Goal: Task Accomplishment & Management: Complete application form

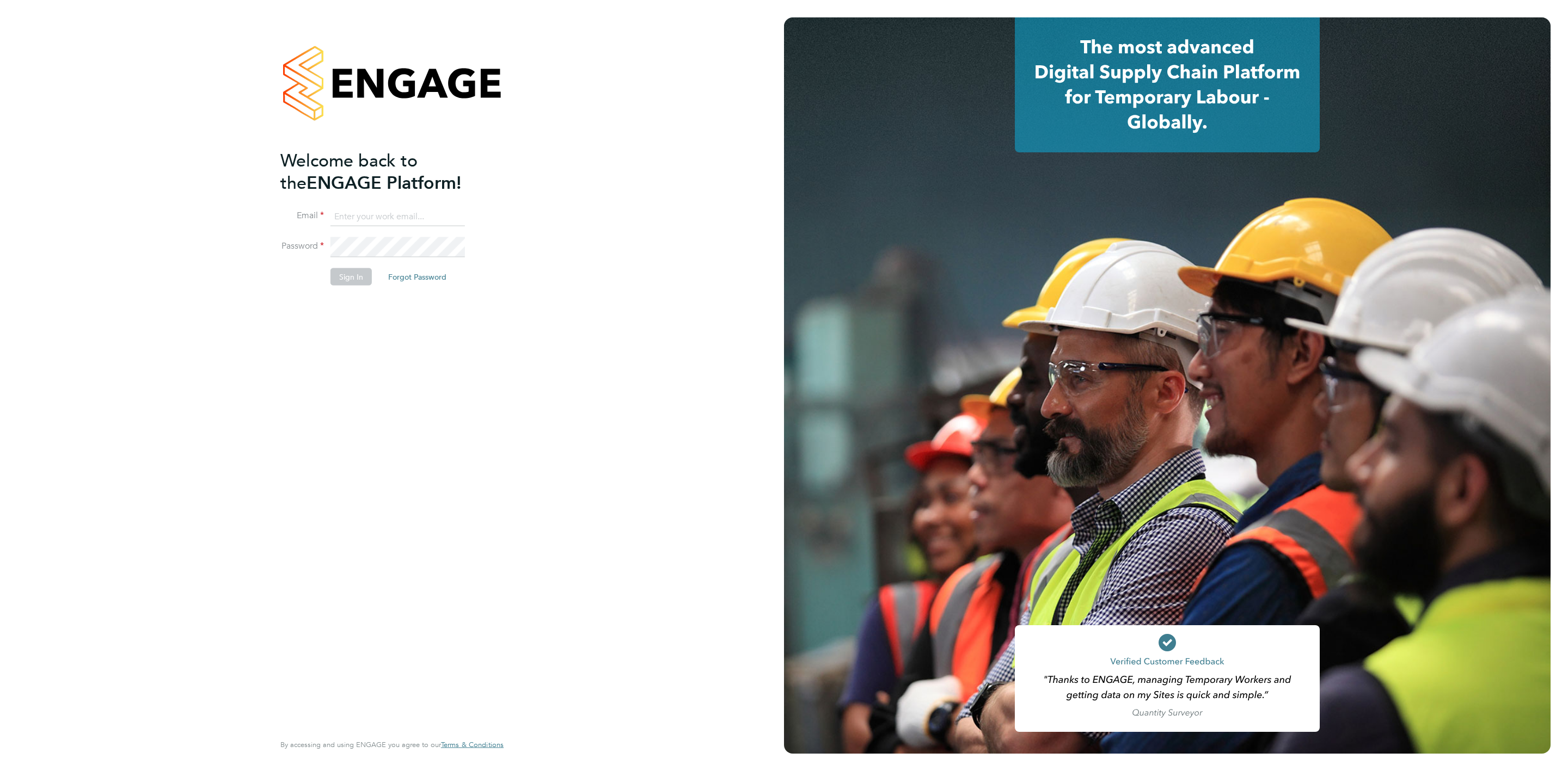
type input "rebecca.cahill@randstadcpe.com"
click at [362, 280] on button "Sign In" at bounding box center [351, 276] width 42 height 17
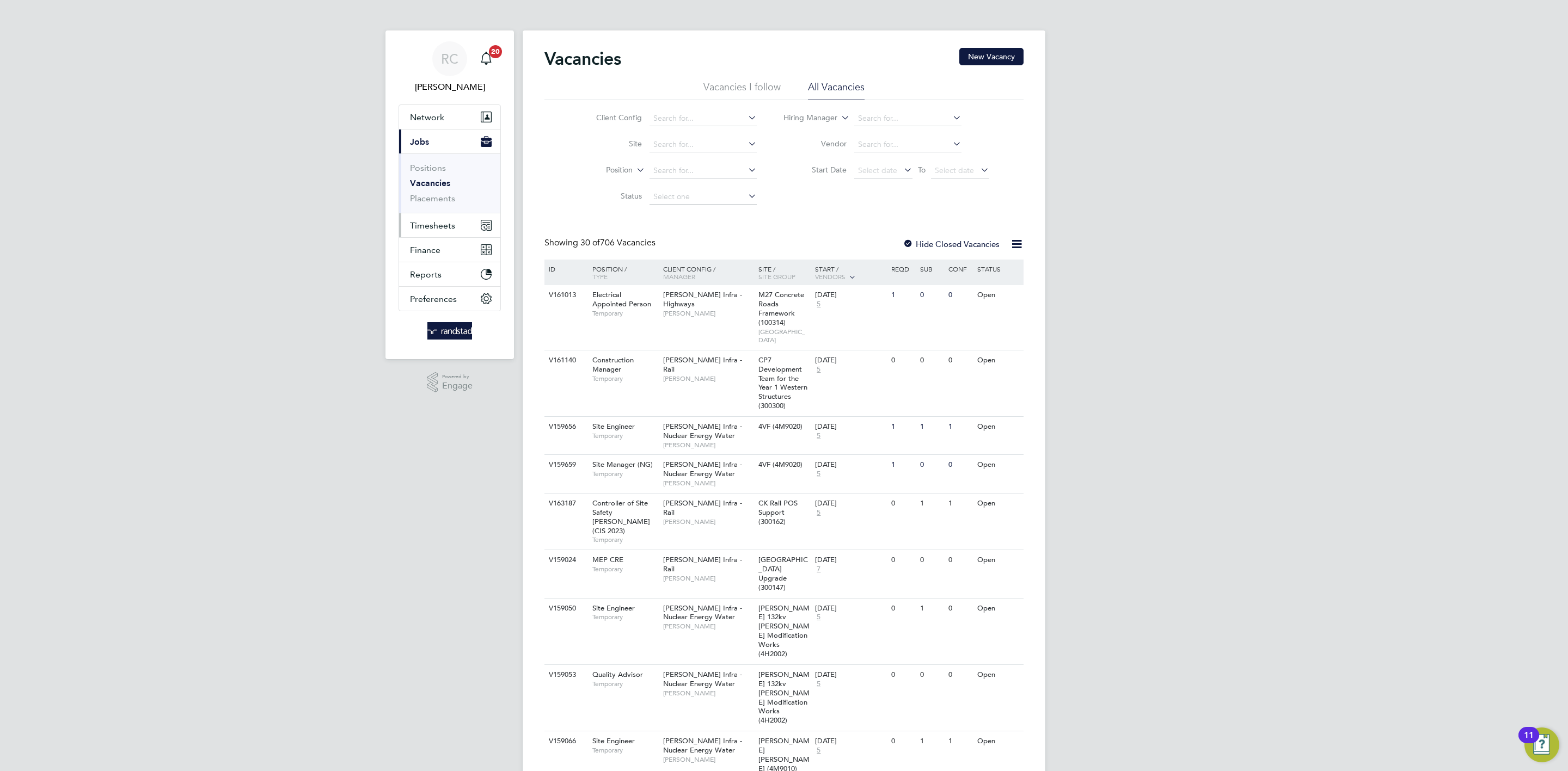
click at [441, 225] on span "Timesheets" at bounding box center [432, 226] width 45 height 11
click at [443, 191] on link "Timesheets" at bounding box center [432, 193] width 45 height 11
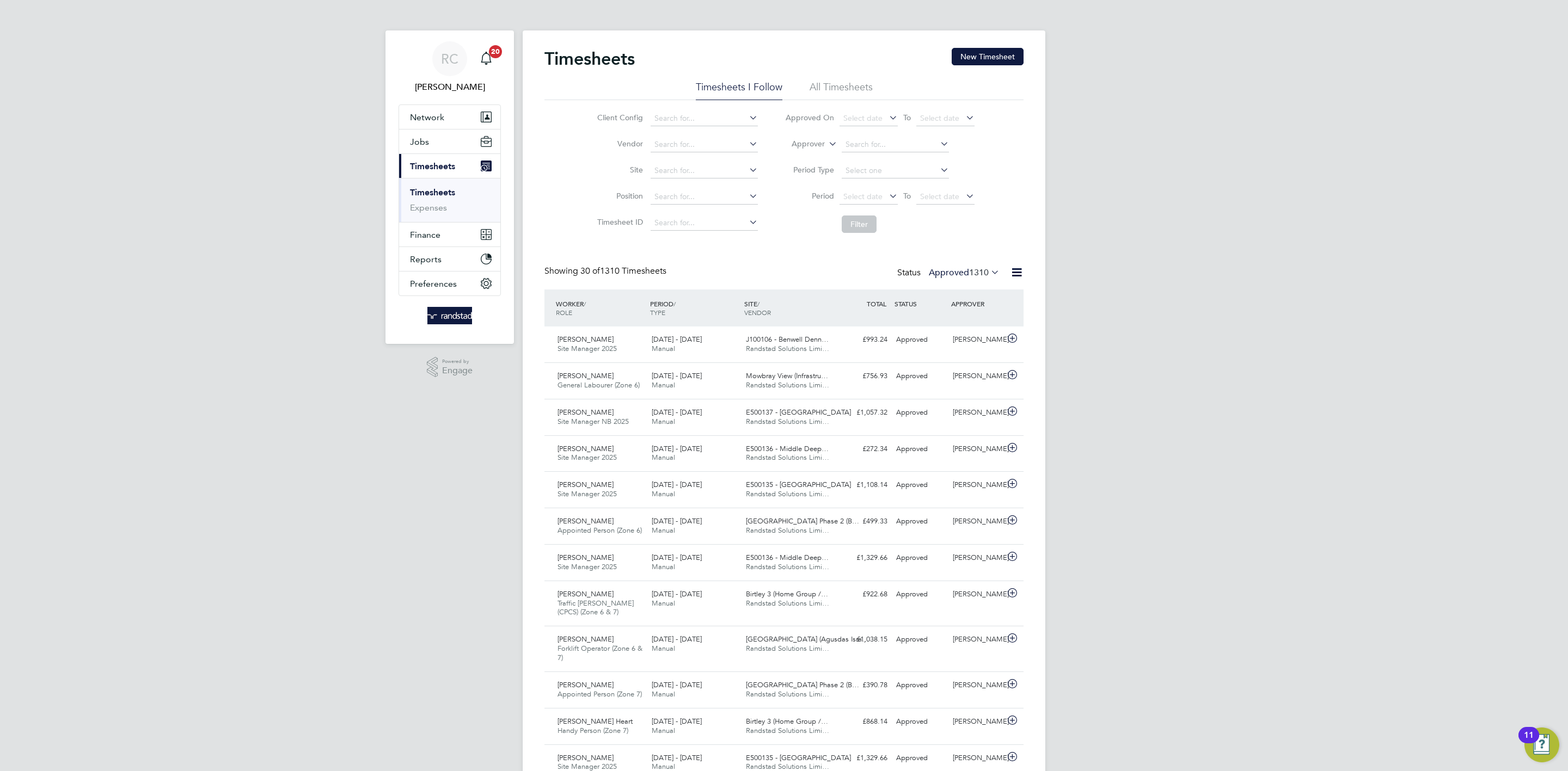
click at [1167, 344] on div "RC [PERSON_NAME] Notifications 20 Applications: Network Team Members Businesses…" at bounding box center [784, 767] width 1568 height 1534
click at [1012, 51] on button "New Timesheet" at bounding box center [987, 57] width 72 height 17
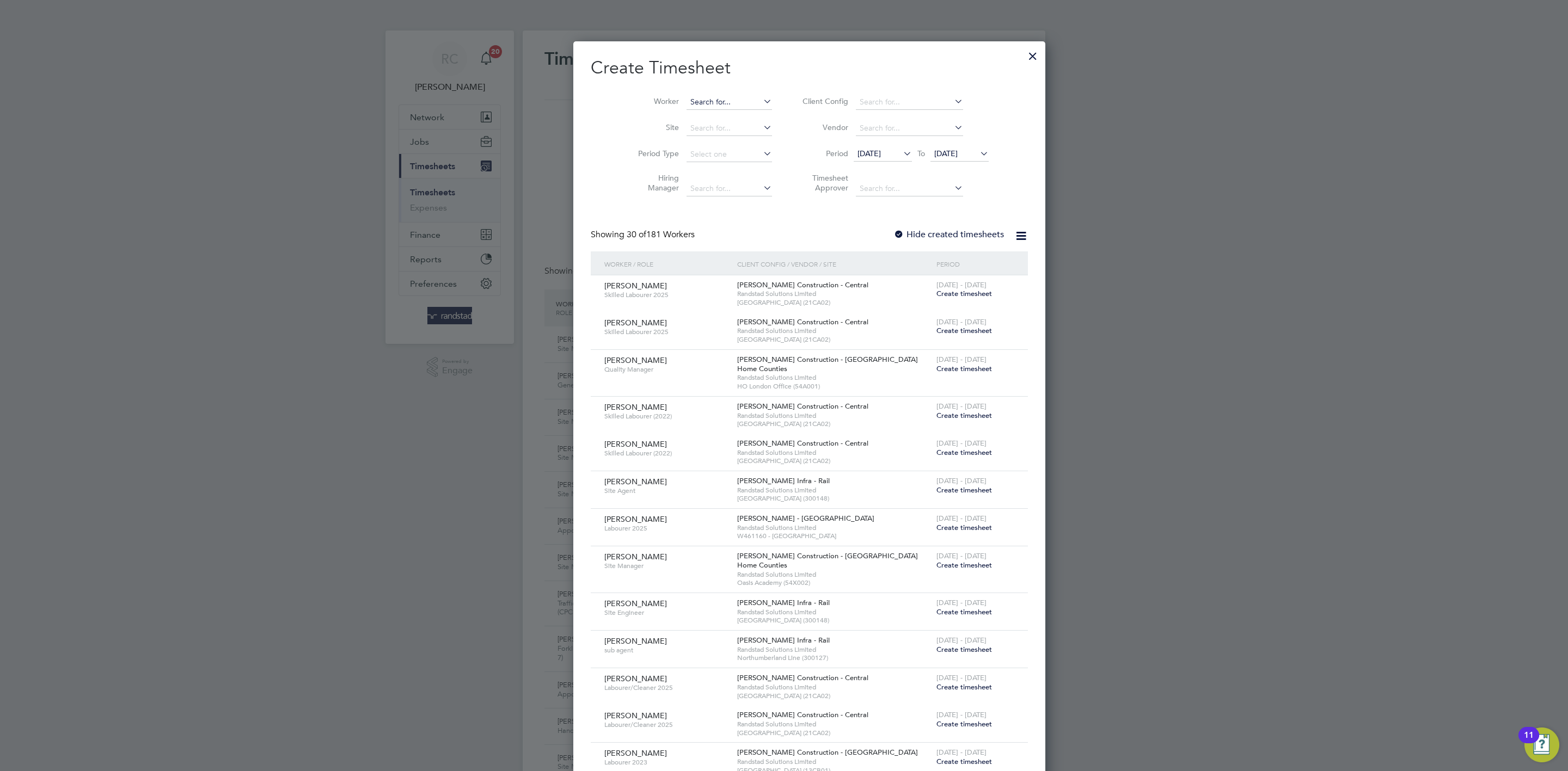
click at [692, 101] on input at bounding box center [729, 102] width 86 height 15
click at [722, 113] on li "[PERSON_NAME] [PERSON_NAME]" at bounding box center [735, 117] width 148 height 15
type input "[PERSON_NAME]"
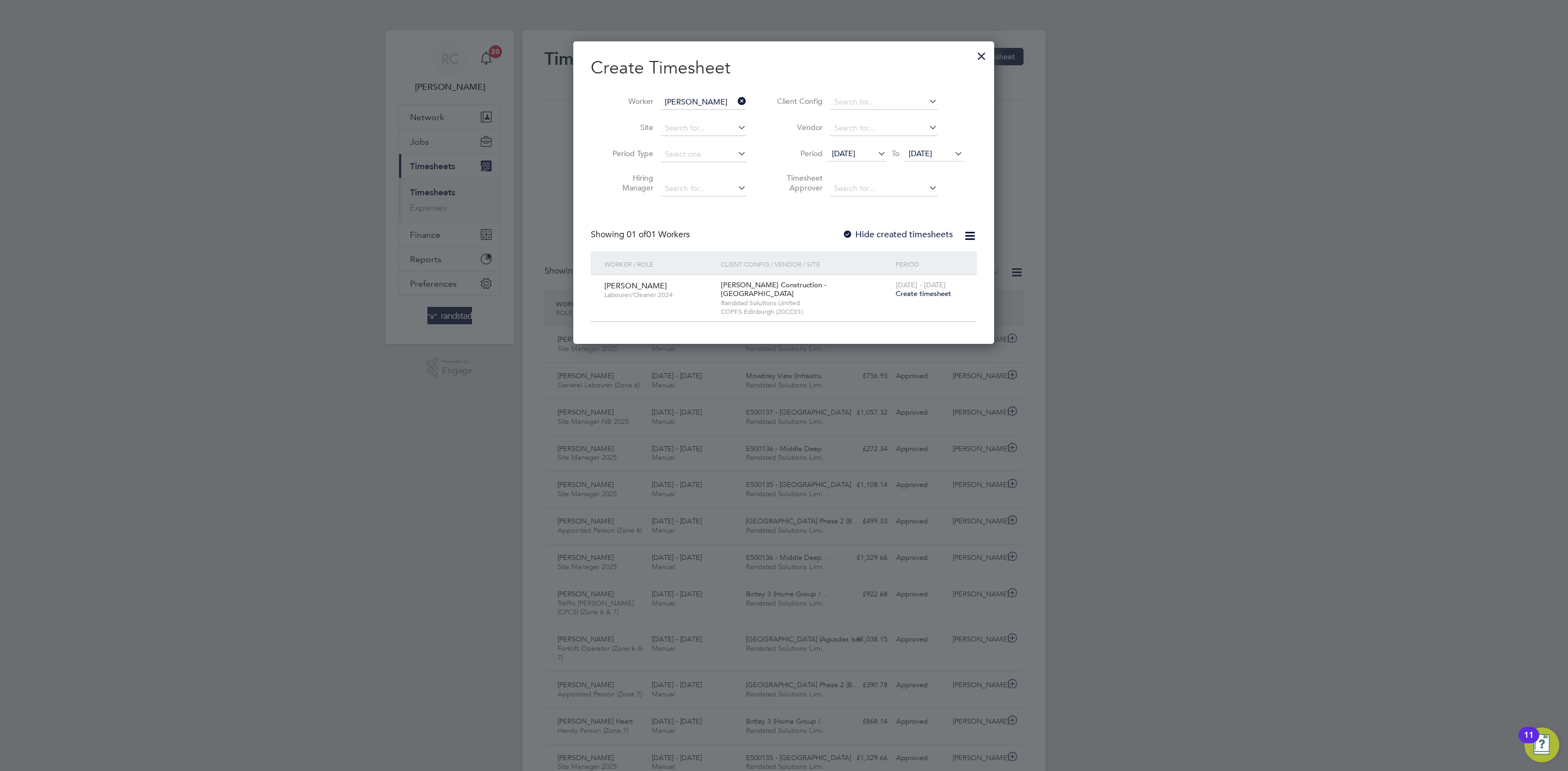
click at [926, 231] on label "Hide created timesheets" at bounding box center [897, 234] width 110 height 11
click at [947, 293] on span "Create timesheet" at bounding box center [923, 293] width 55 height 9
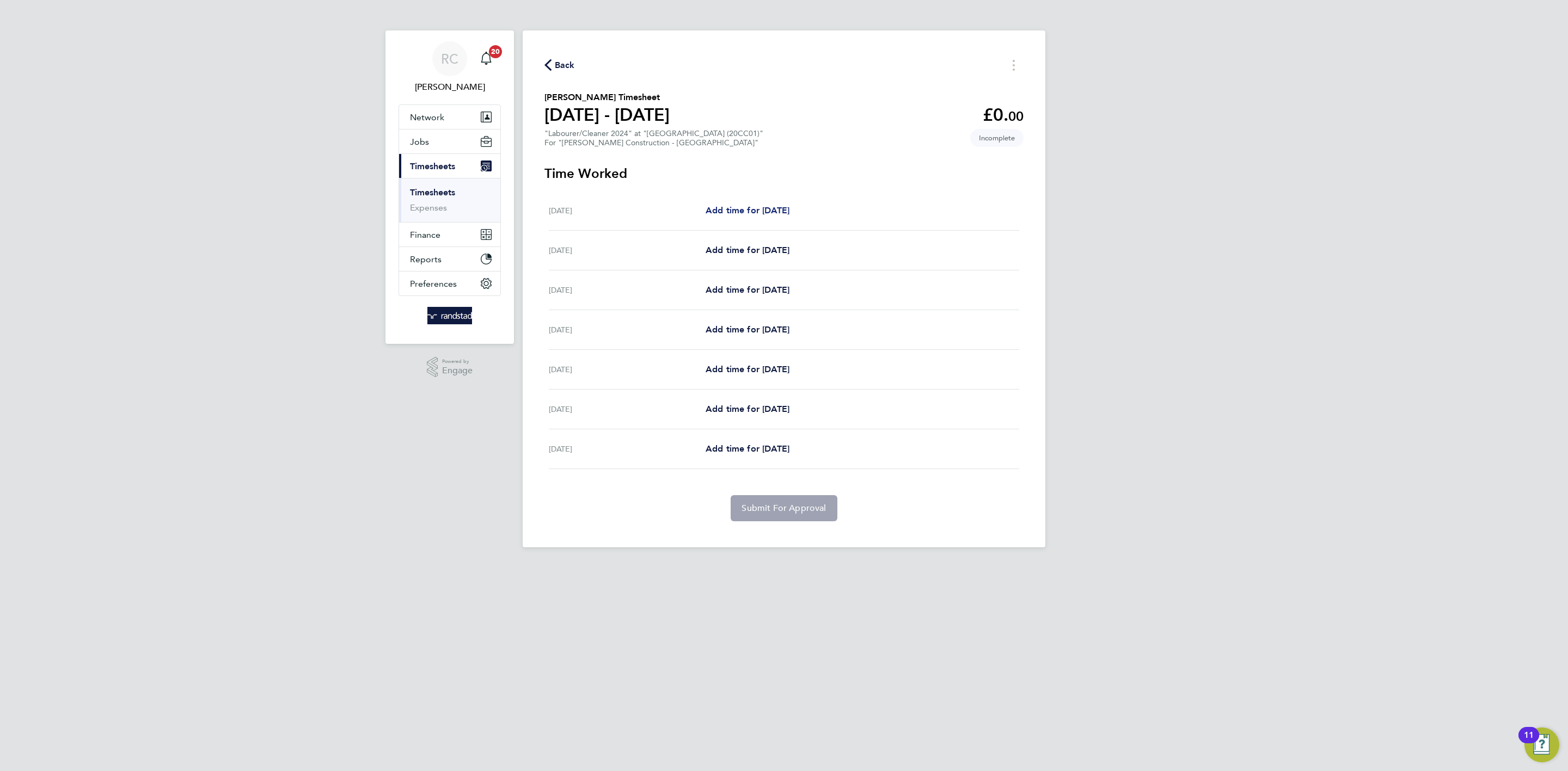
click at [758, 204] on link "Add time for [DATE]" at bounding box center [747, 210] width 84 height 13
select select "30"
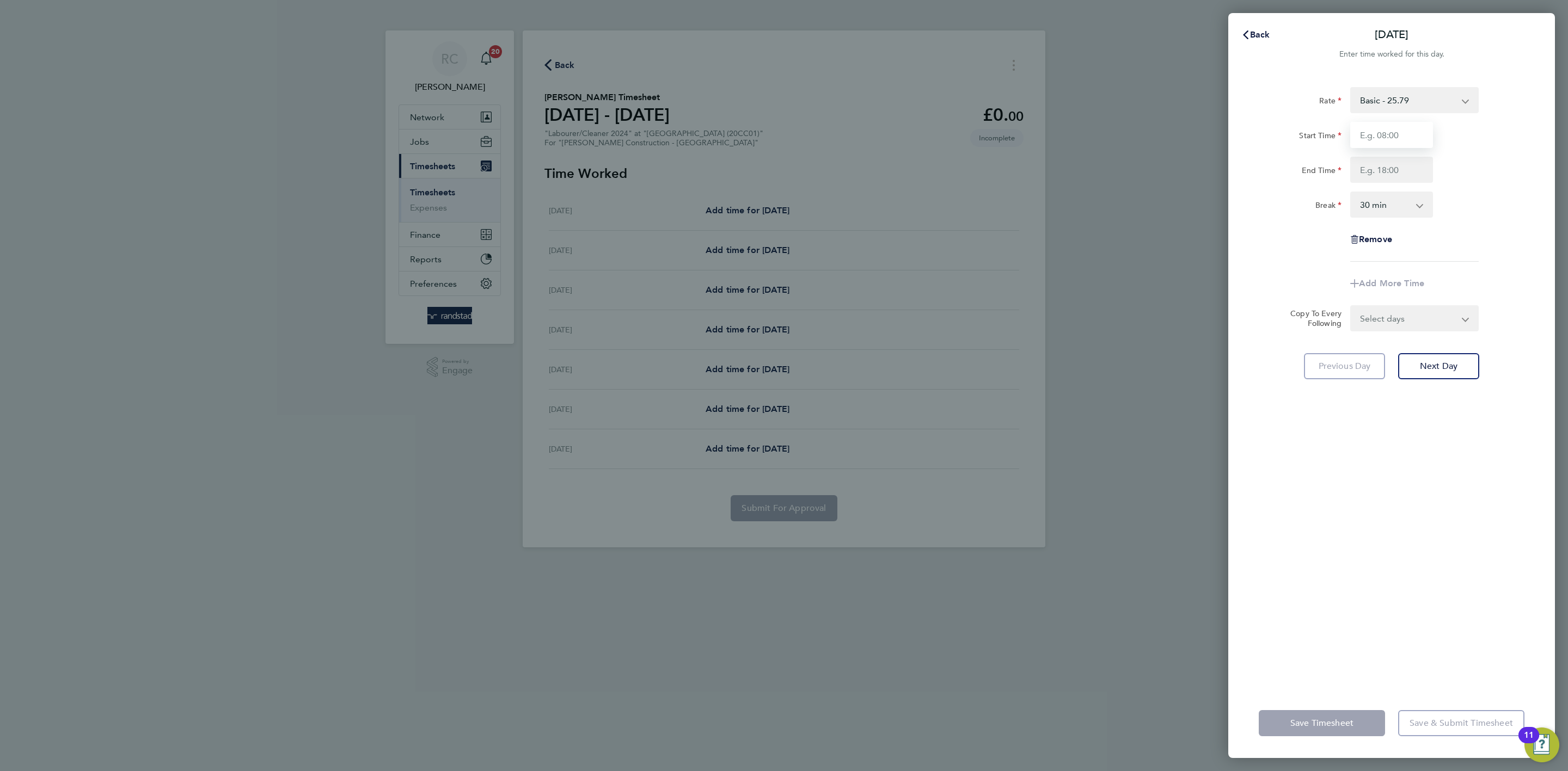
click at [1378, 138] on input "Start Time" at bounding box center [1391, 135] width 82 height 26
type input "07:00"
click at [1403, 170] on input "End Time" at bounding box center [1391, 170] width 82 height 26
click at [1424, 170] on input "End Time" at bounding box center [1391, 170] width 82 height 26
type input "15:00"
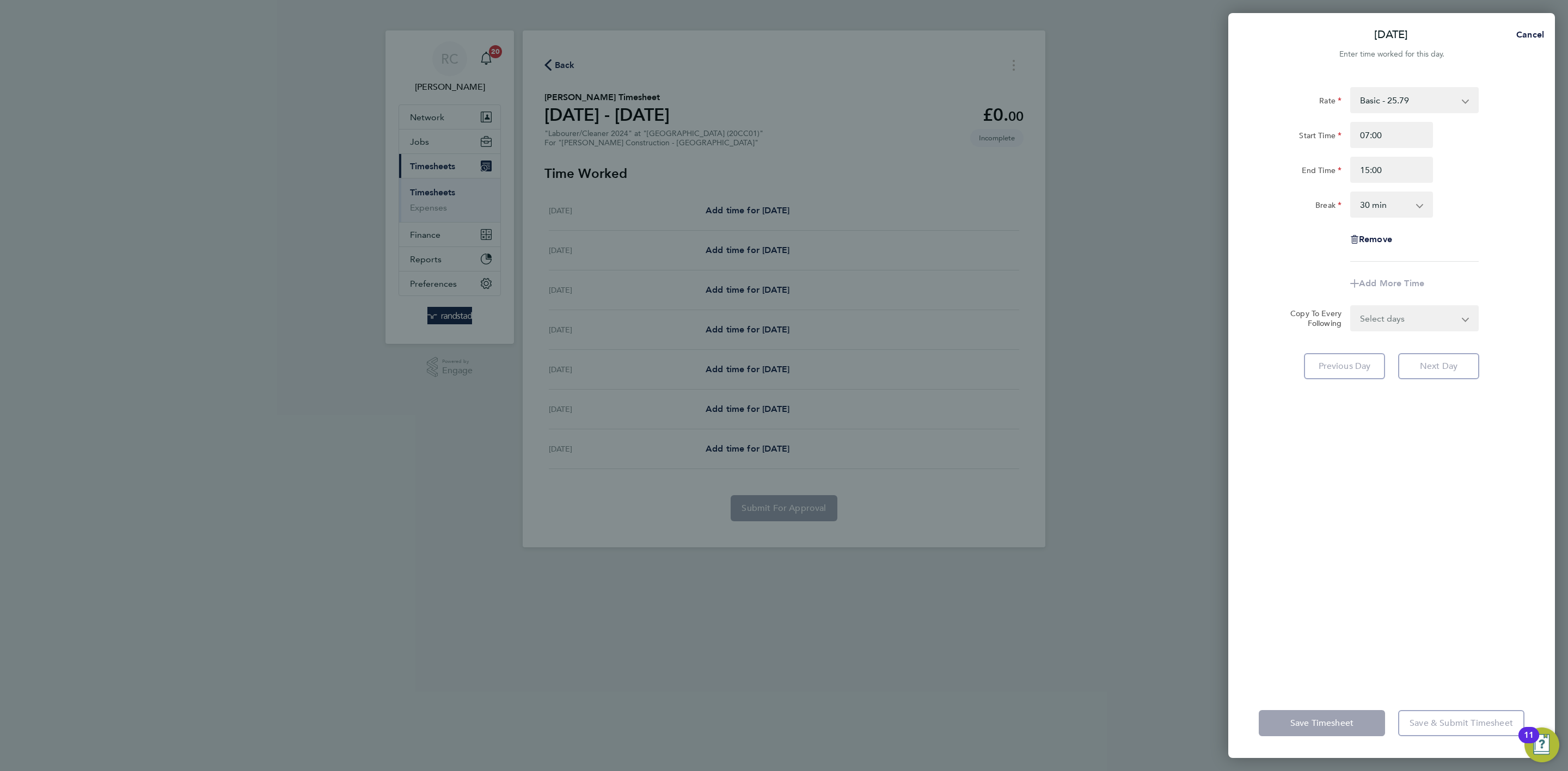
click at [1458, 173] on div "End Time 15:00" at bounding box center [1392, 170] width 275 height 26
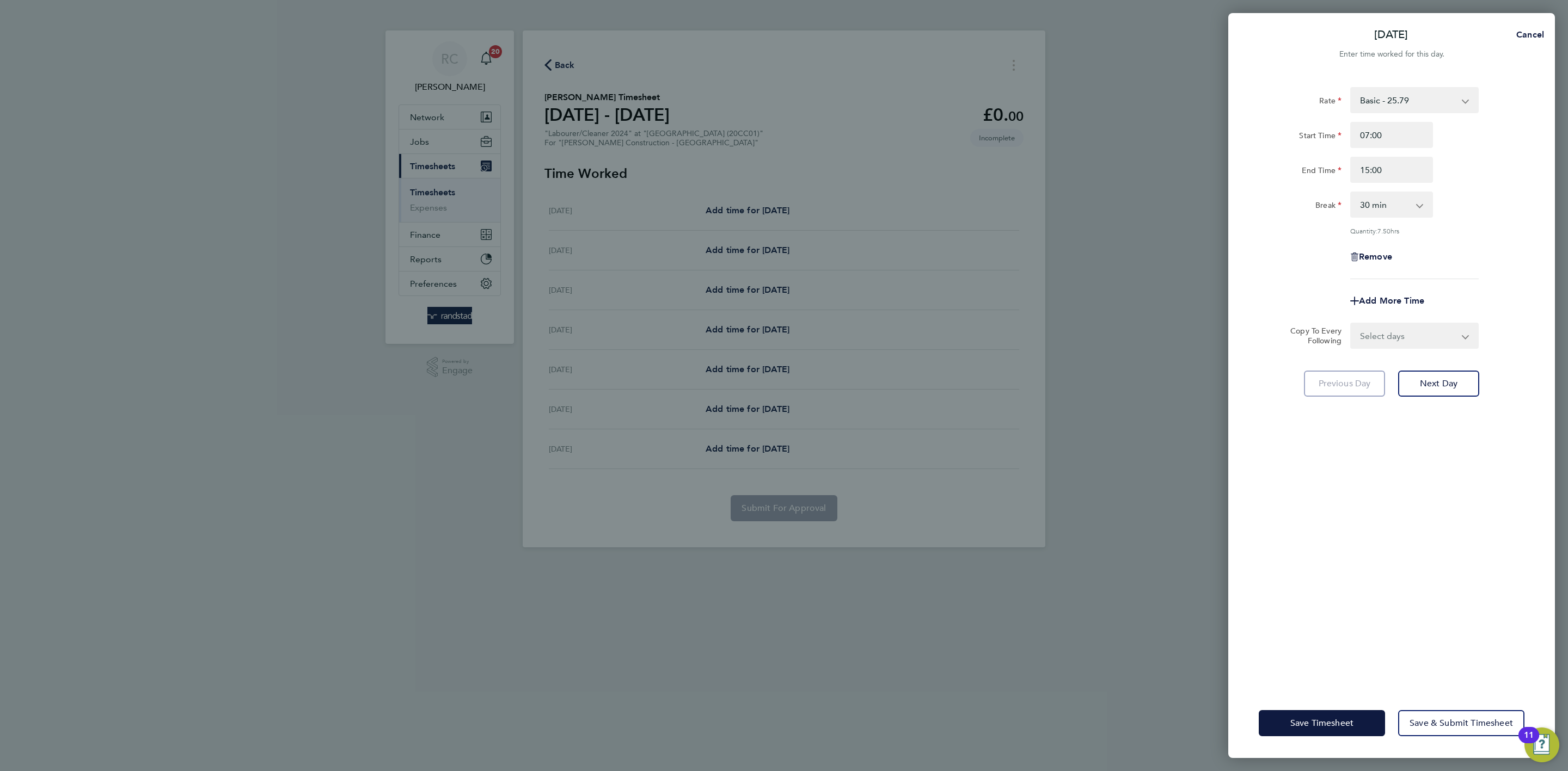
click at [1426, 100] on select "Basic - 25.79 OT1 - 37.38 OT2 - 58.21" at bounding box center [1408, 100] width 114 height 24
select select "30"
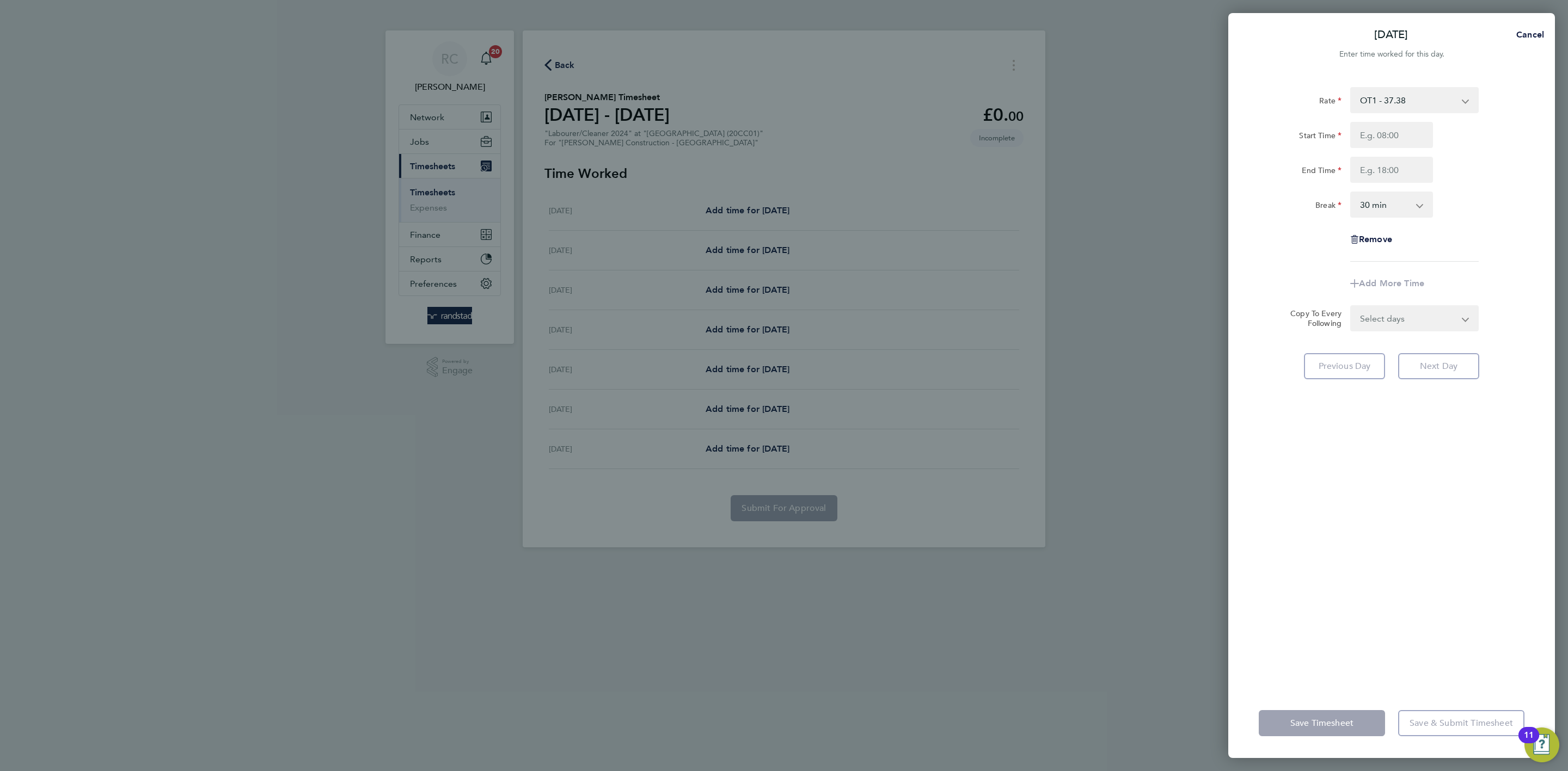
click at [1553, 168] on div "Rate OT1 - 37.38 Basic - 25.79 OT2 - 58.21 Start Time End Time Break 0 min 15 m…" at bounding box center [1391, 381] width 327 height 614
click at [1410, 134] on input "Start Time" at bounding box center [1391, 135] width 82 height 26
type input "07:00"
click at [1423, 169] on input "End Time" at bounding box center [1391, 170] width 82 height 26
type input "15:00"
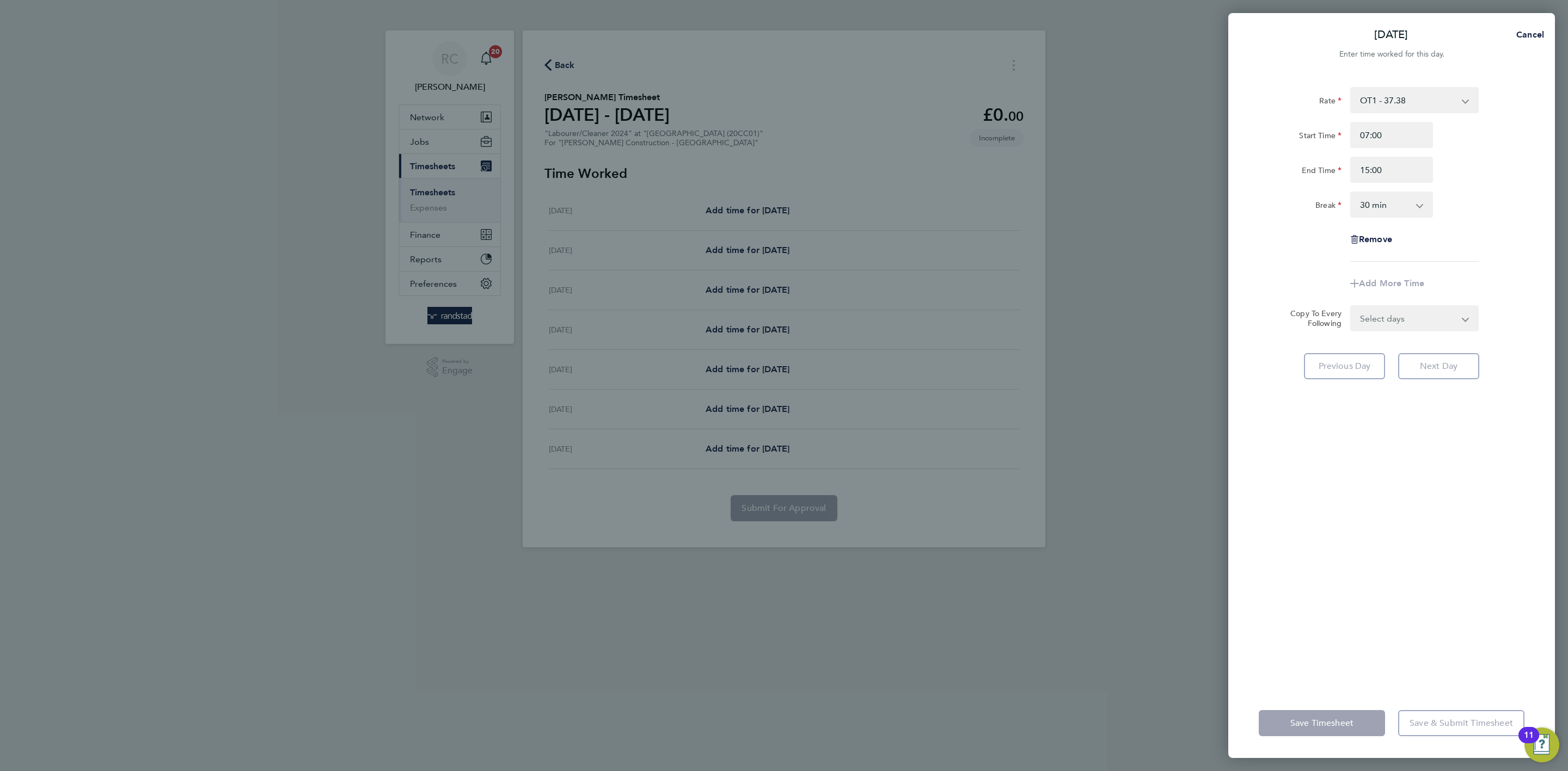
click at [1480, 173] on div "End Time 15:00" at bounding box center [1392, 170] width 275 height 26
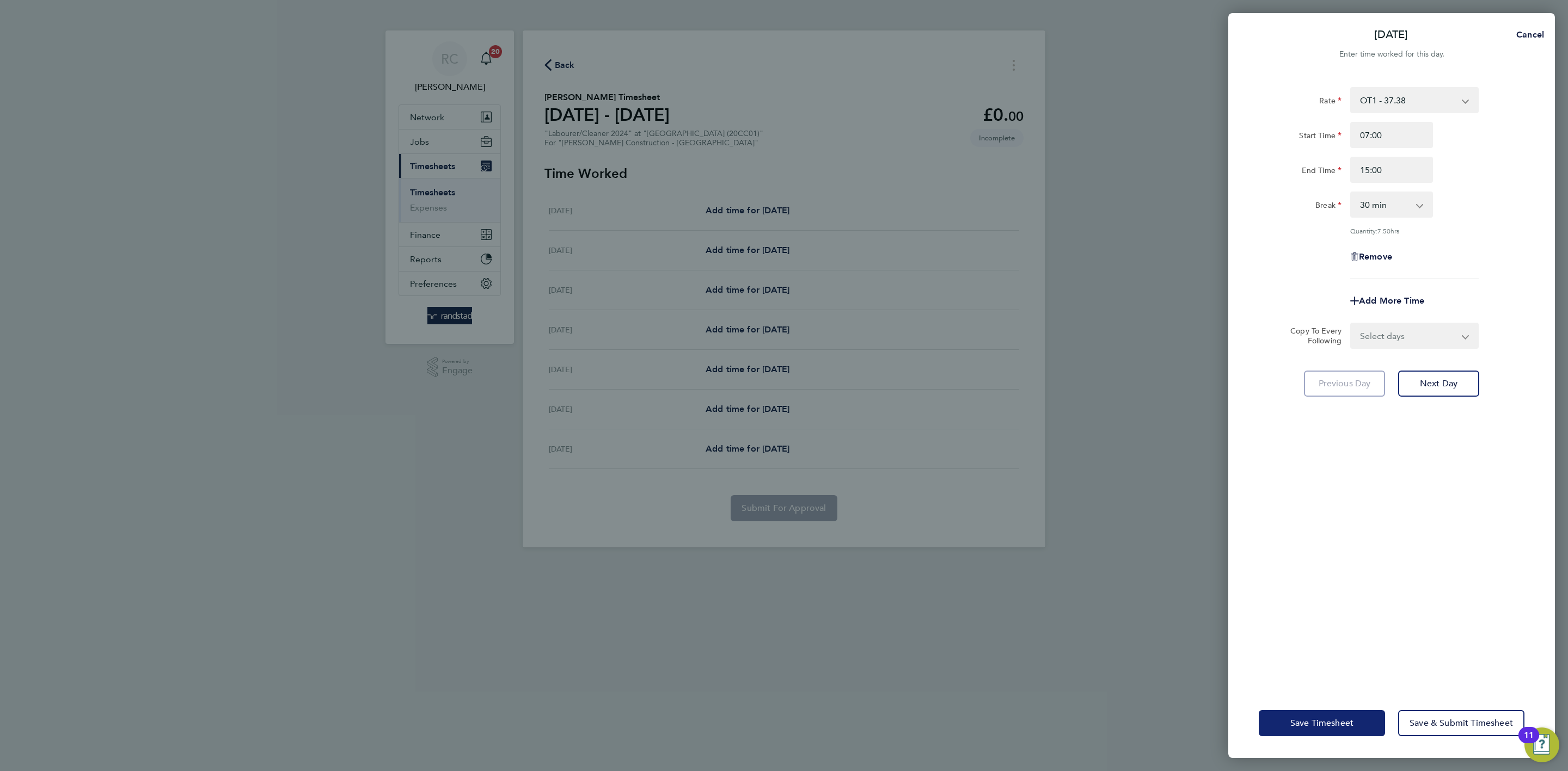
click at [1342, 725] on span "Save Timesheet" at bounding box center [1322, 723] width 63 height 11
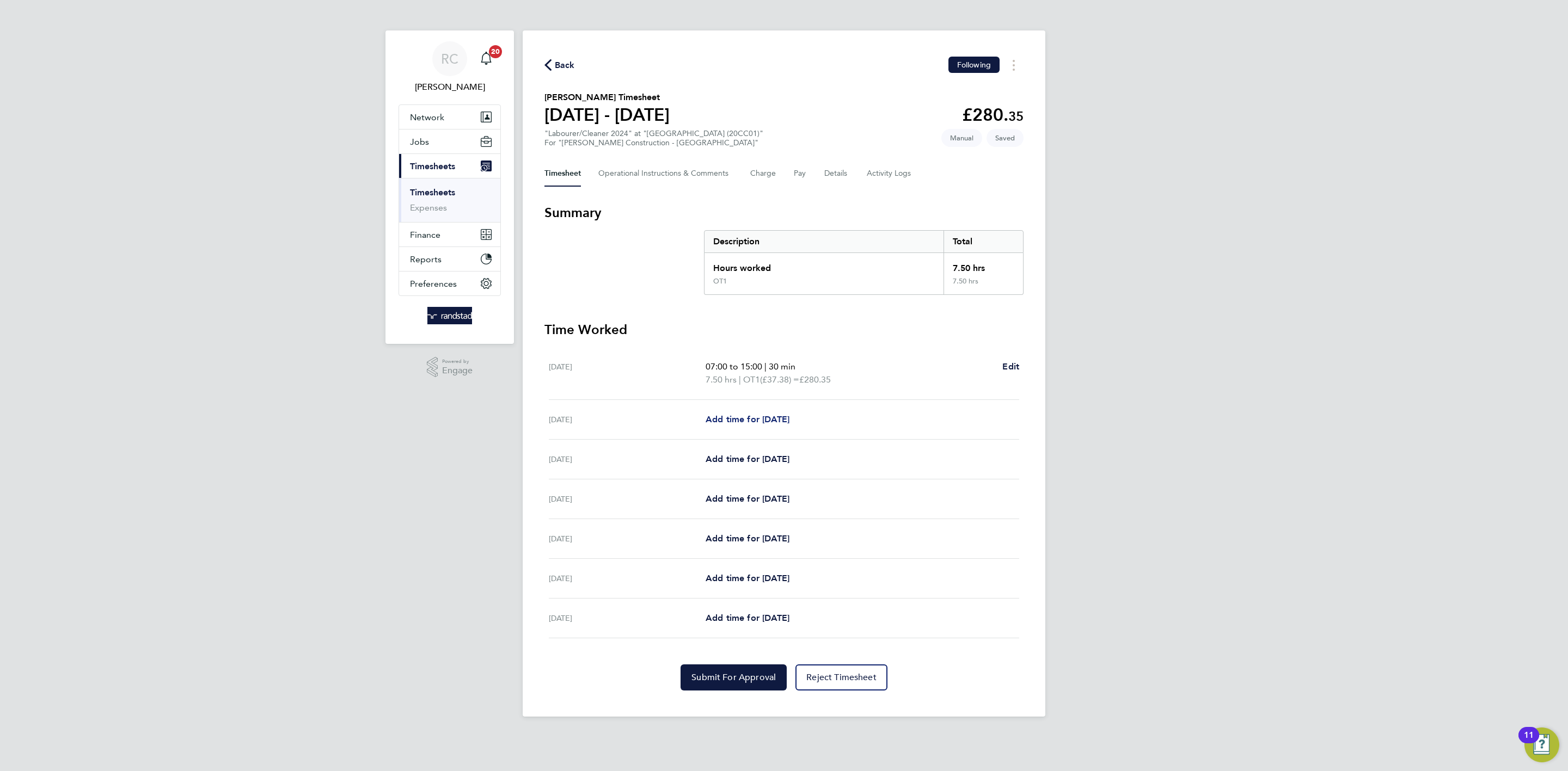
click at [789, 423] on span "Add time for [DATE]" at bounding box center [747, 419] width 84 height 11
select select "30"
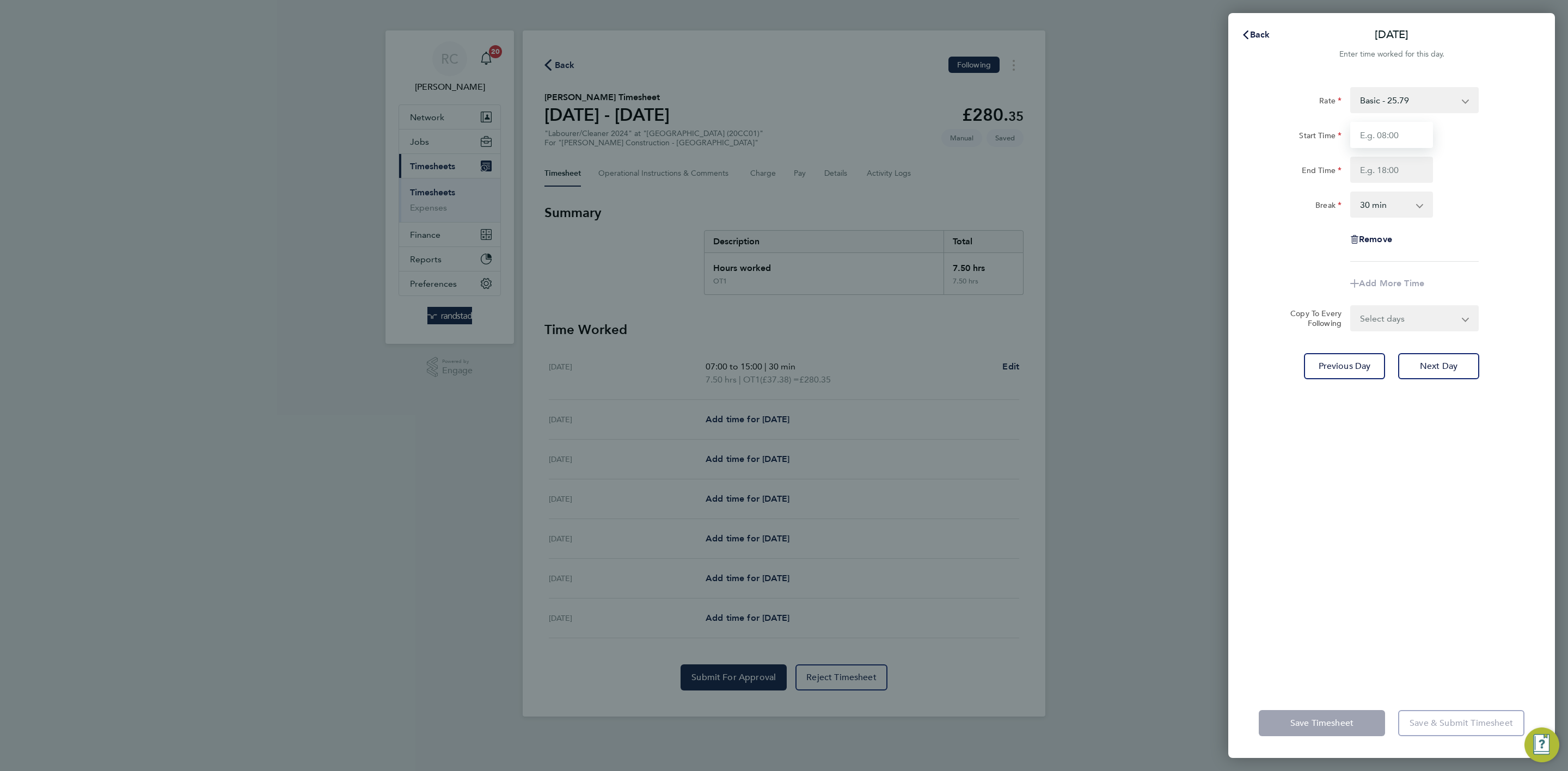
click at [1394, 139] on input "Start Time" at bounding box center [1391, 135] width 82 height 26
type input "07:00"
click at [1404, 171] on input "End Time" at bounding box center [1391, 170] width 82 height 26
type input "15:00"
click at [1484, 187] on div "Rate Basic - 25.79 OT1 - 37.38 OT2 - 58.21 Start Time 07:00 End Time 15:00 Brea…" at bounding box center [1391, 174] width 266 height 175
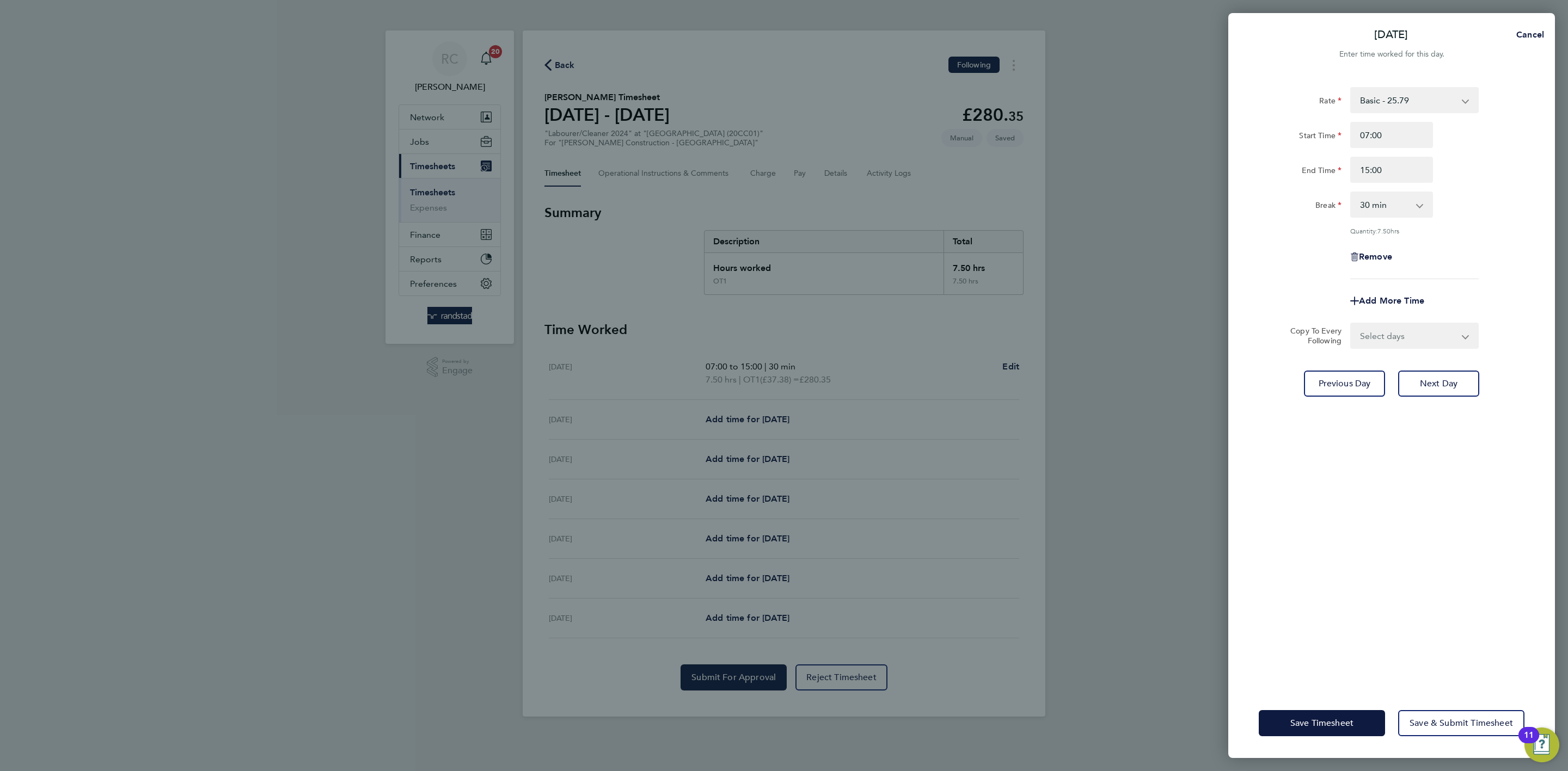
click at [1434, 94] on select "Basic - 25.79 OT1 - 37.38 OT2 - 58.21" at bounding box center [1408, 100] width 114 height 24
select select "30"
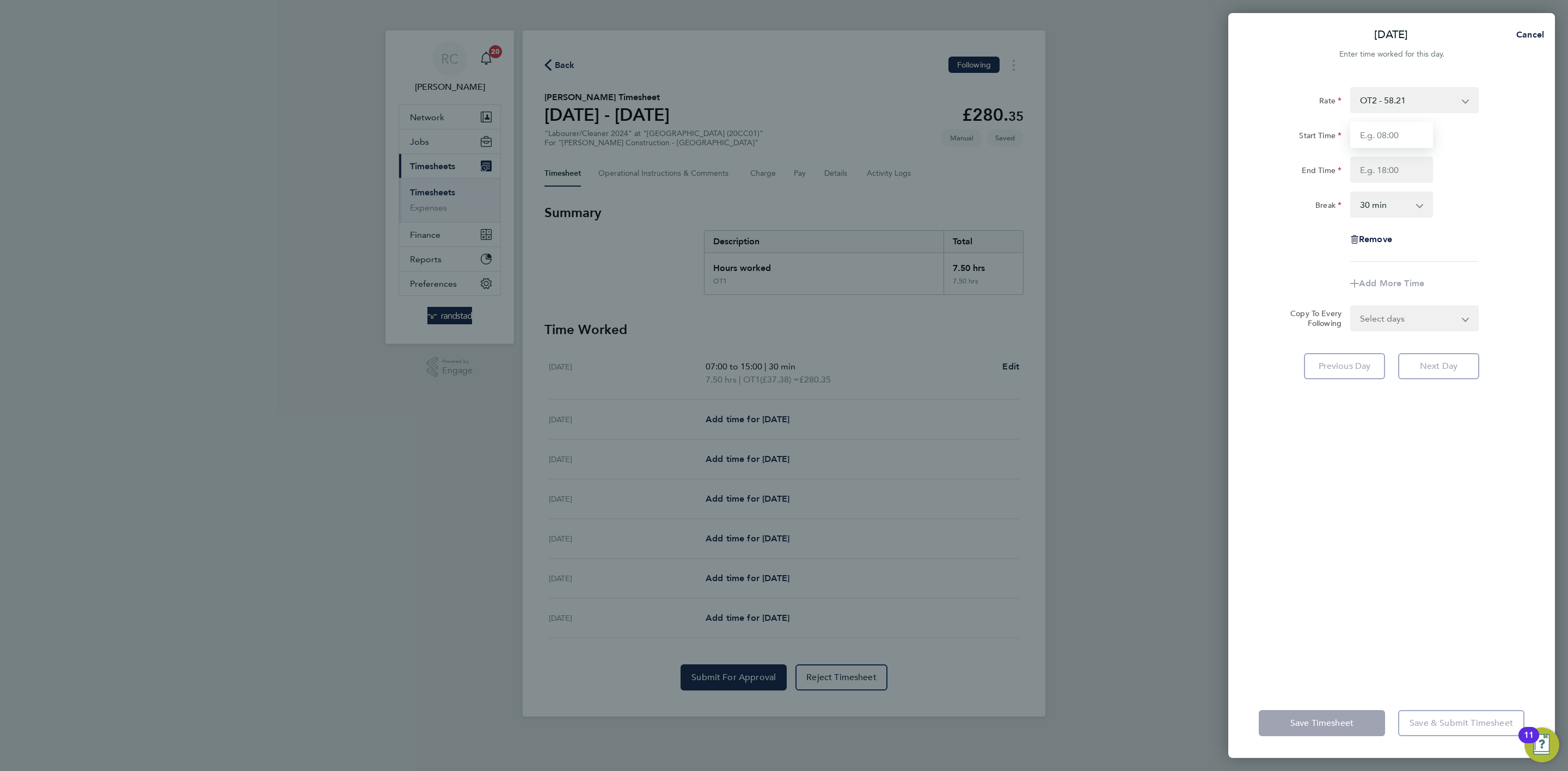
click at [1413, 130] on input "Start Time" at bounding box center [1391, 135] width 82 height 26
type input "07:00"
click at [1394, 166] on input "End Time" at bounding box center [1391, 170] width 82 height 26
type input "15:00"
click at [1488, 218] on div "Rate OT2 - 58.21 Basic - 25.79 OT1 - 37.38 Start Time 07:00 End Time 15:00 Brea…" at bounding box center [1391, 174] width 266 height 175
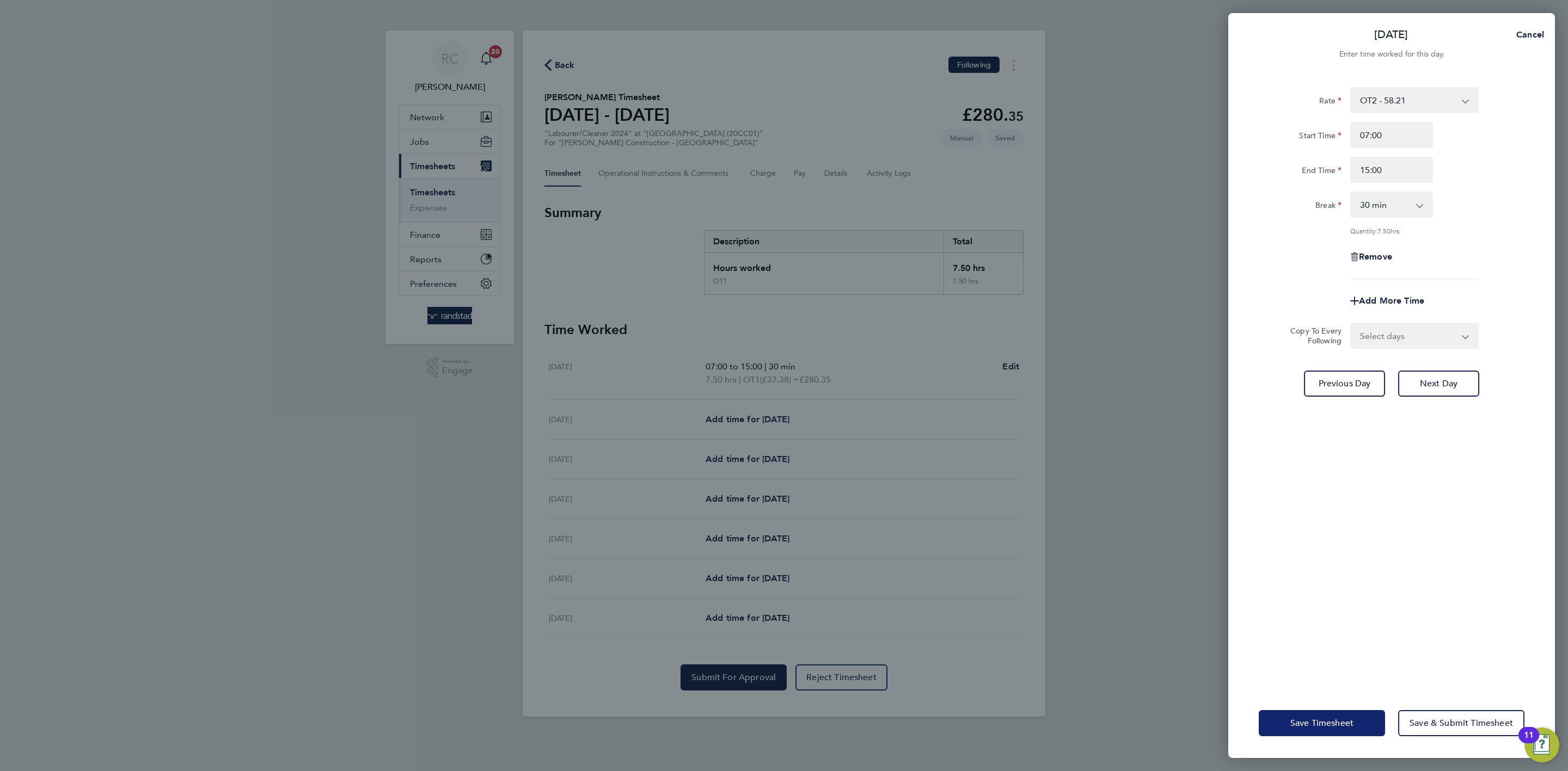
click at [1324, 735] on button "Save Timesheet" at bounding box center [1321, 724] width 126 height 26
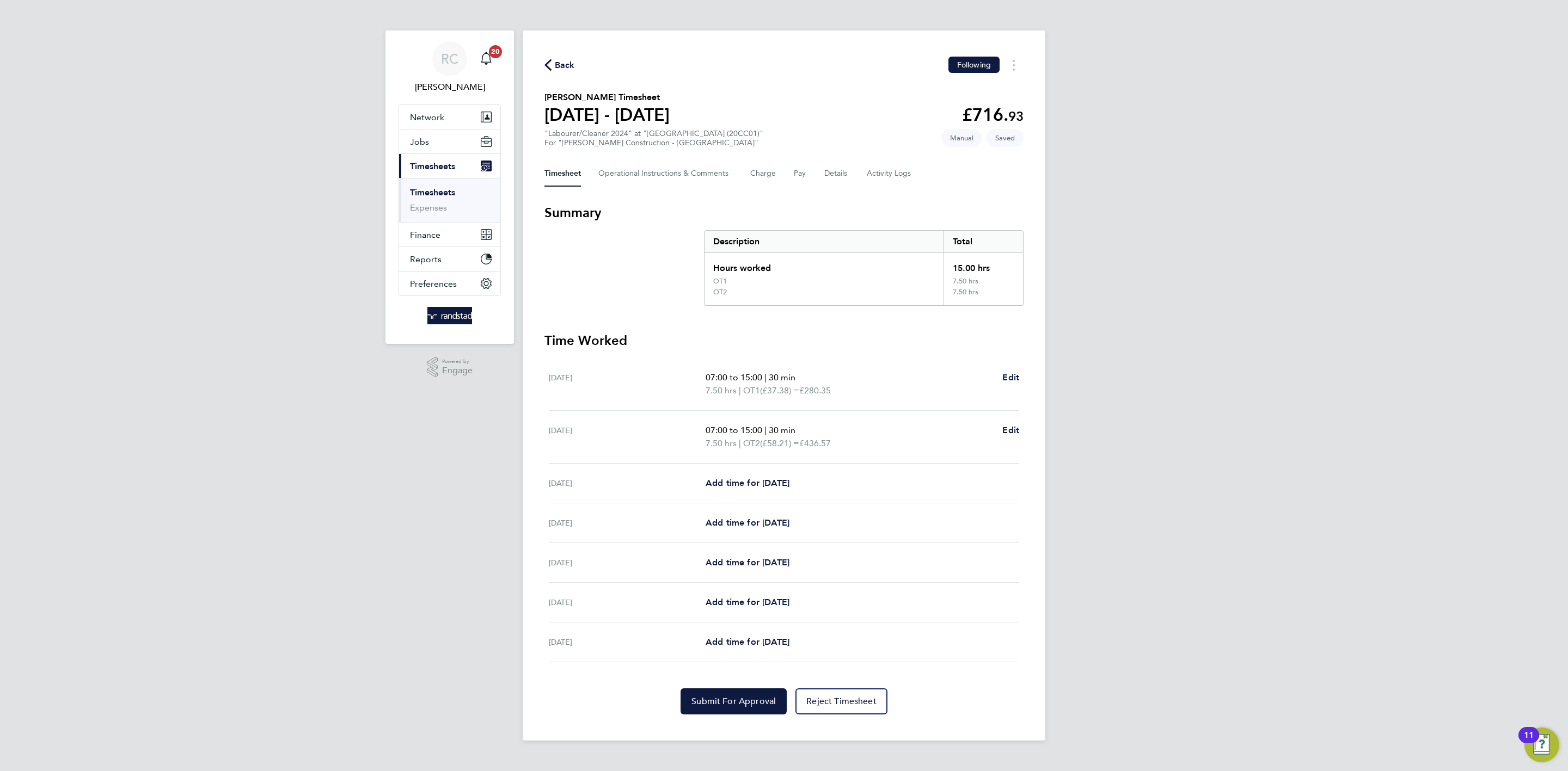
click at [1337, 365] on div "RC [PERSON_NAME] Notifications 20 Applications: Network Team Members Businesses…" at bounding box center [784, 379] width 1568 height 758
click at [737, 701] on span "Submit For Approval" at bounding box center [734, 701] width 84 height 11
click at [1328, 437] on div "RC [PERSON_NAME] Notifications 20 Applications: Network Team Members Businesses…" at bounding box center [784, 379] width 1568 height 758
